Goal: Task Accomplishment & Management: Manage account settings

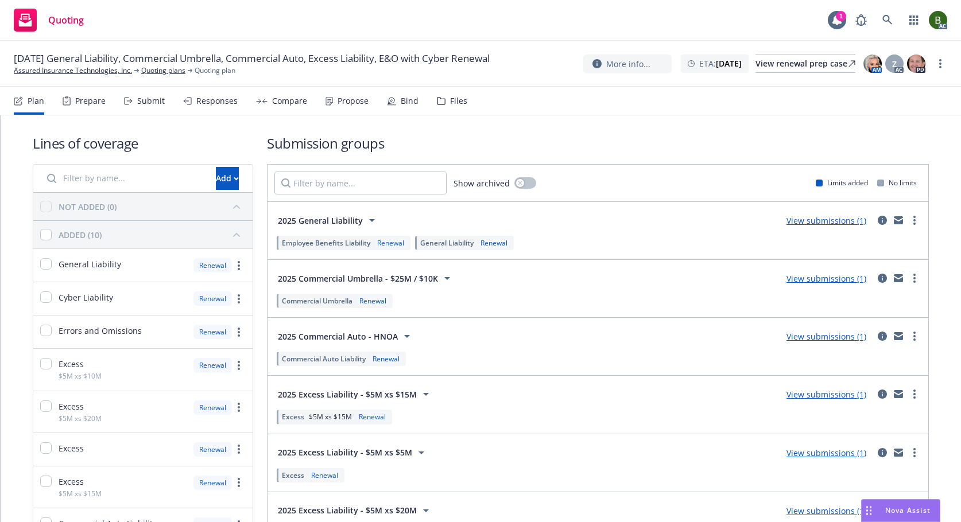
click at [437, 100] on icon at bounding box center [441, 101] width 9 height 8
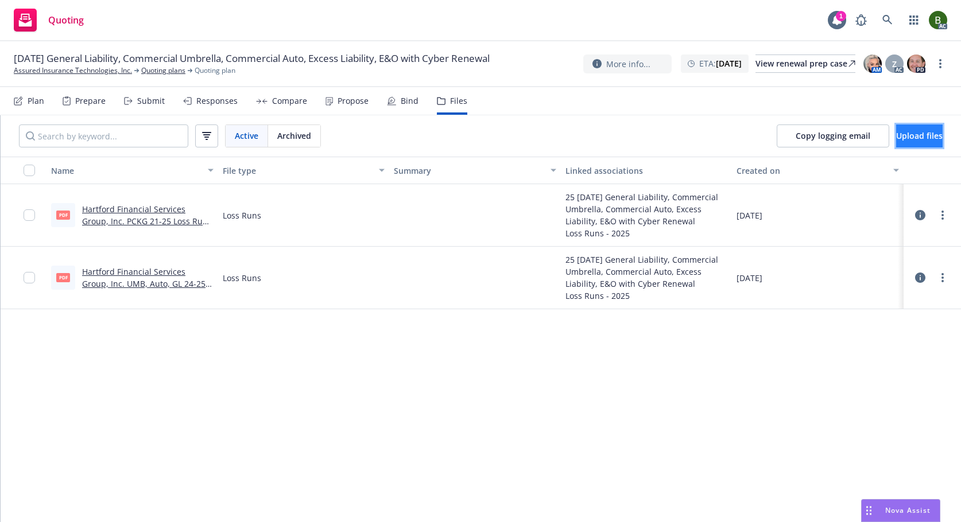
click at [922, 133] on span "Upload files" at bounding box center [919, 135] width 47 height 11
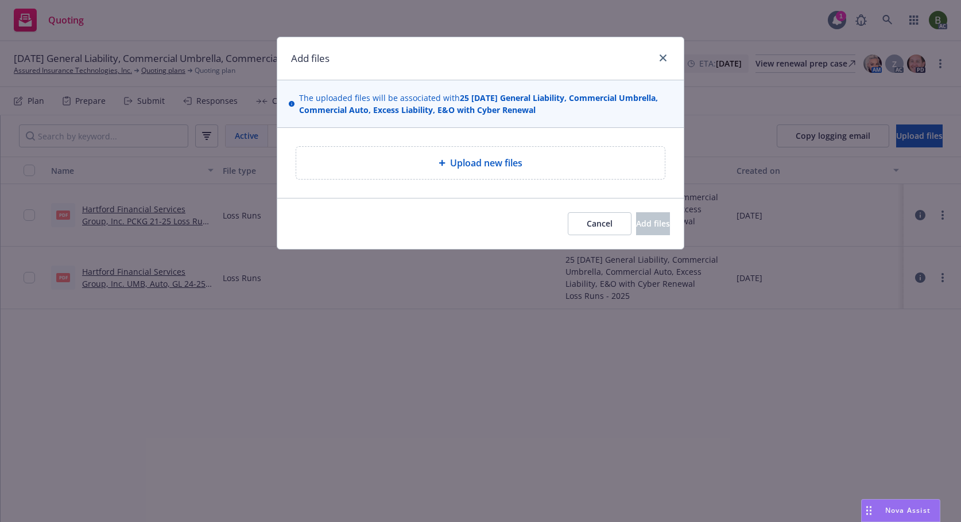
click at [513, 162] on span "Upload new files" at bounding box center [486, 163] width 72 height 14
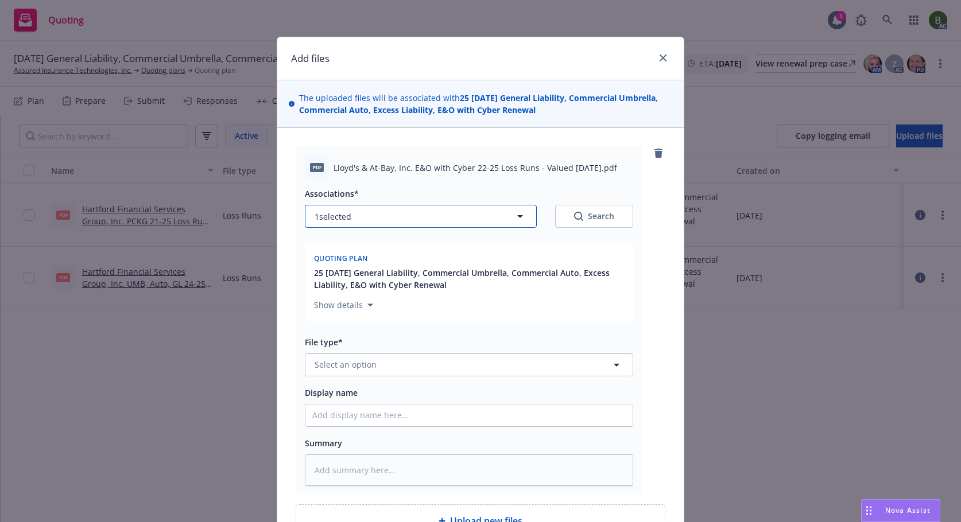
click at [451, 212] on button "1 selected" at bounding box center [421, 216] width 232 height 23
type textarea "x"
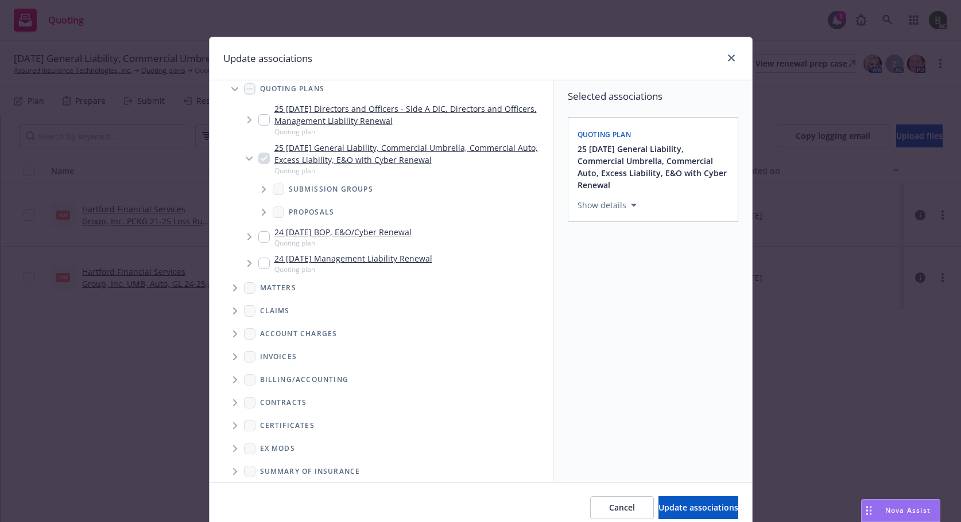
scroll to position [110, 0]
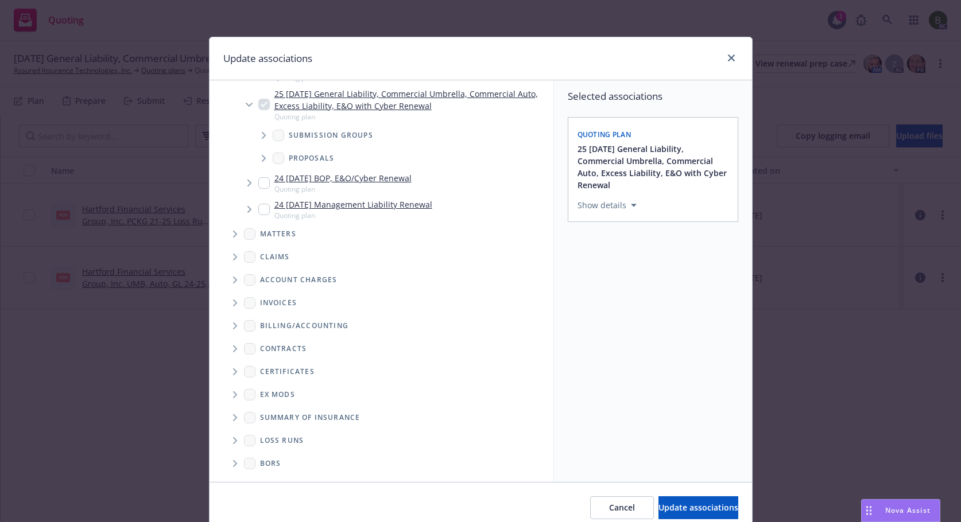
click at [230, 436] on span "Folder Tree Example" at bounding box center [235, 441] width 18 height 18
click at [260, 478] on input "Folder Tree Example" at bounding box center [265, 482] width 11 height 11
checkbox input "true"
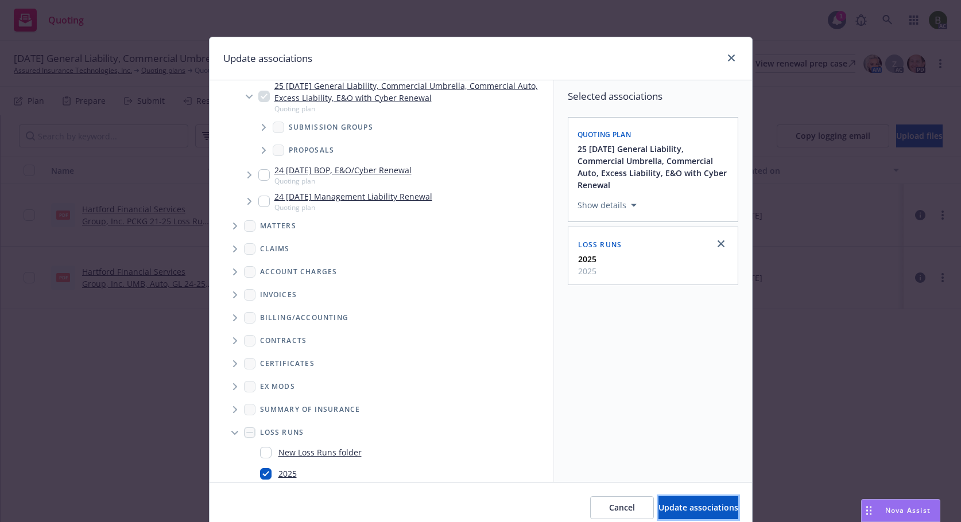
click at [659, 504] on span "Update associations" at bounding box center [699, 507] width 80 height 11
type textarea "x"
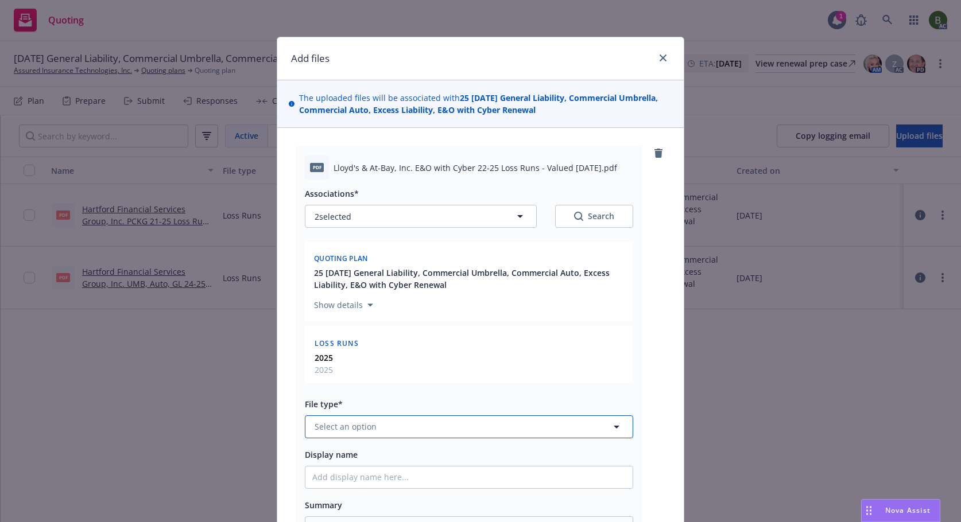
click at [401, 424] on button "Select an option" at bounding box center [469, 427] width 328 height 23
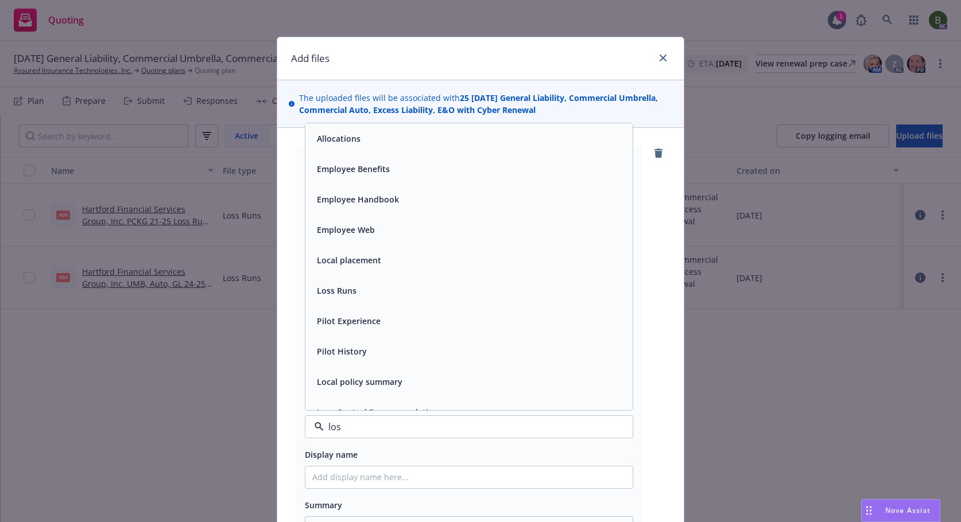
type input "loss"
click at [362, 150] on div "Loss Runs" at bounding box center [468, 138] width 327 height 30
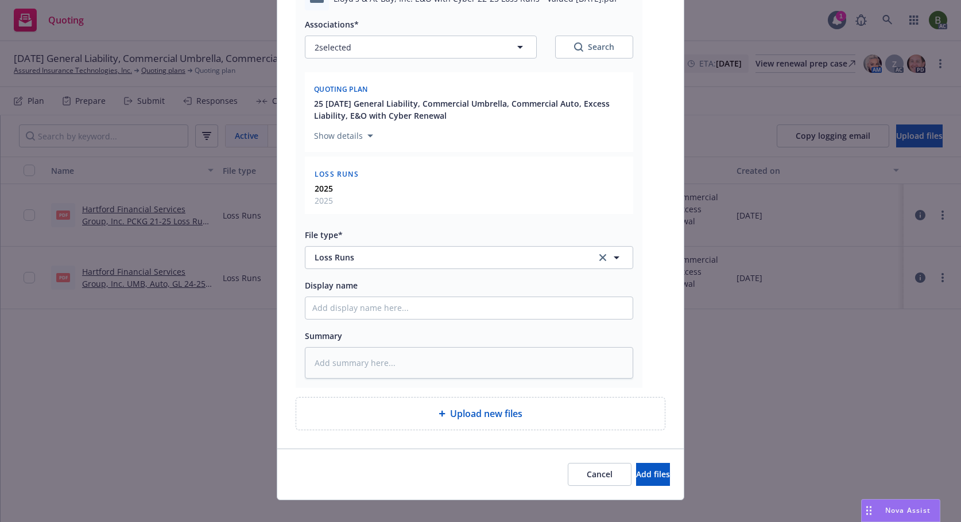
scroll to position [172, 0]
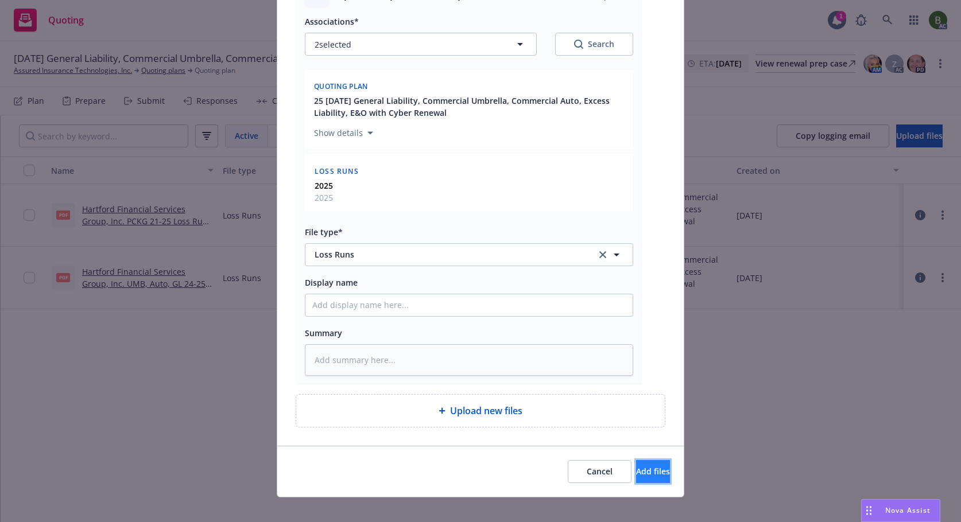
click at [648, 471] on button "Add files" at bounding box center [653, 471] width 34 height 23
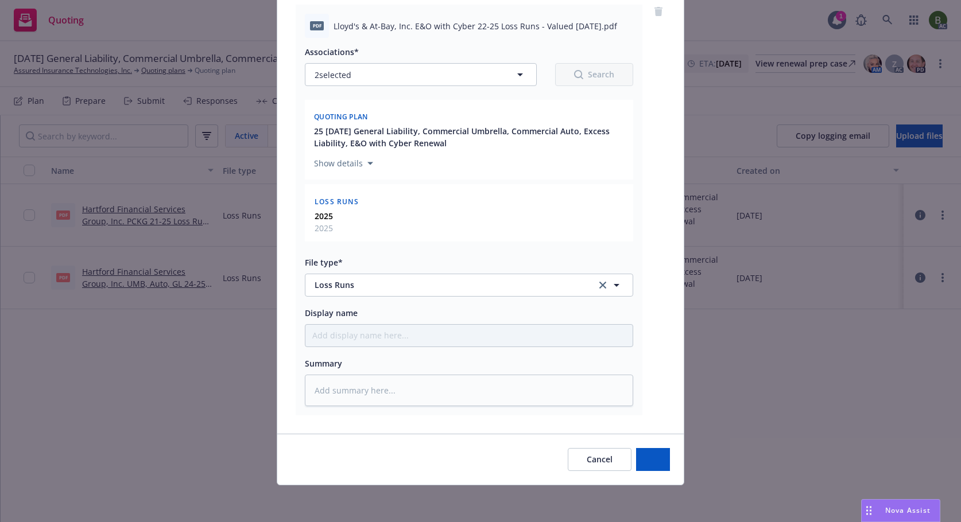
scroll to position [142, 0]
type textarea "x"
